Goal: Information Seeking & Learning: Learn about a topic

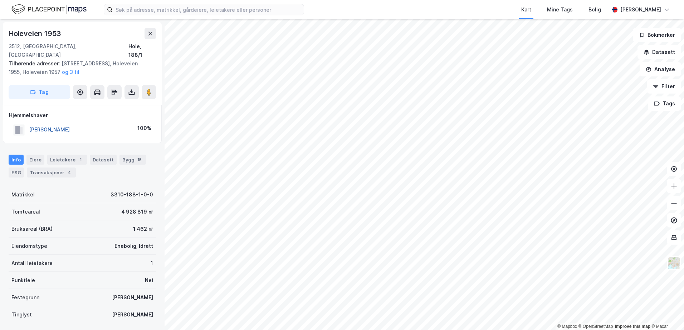
drag, startPoint x: 83, startPoint y: 119, endPoint x: 30, endPoint y: 122, distance: 53.7
click at [30, 123] on div "[PERSON_NAME] 100%" at bounding box center [82, 130] width 147 height 15
copy button "[PERSON_NAME]"
